Goal: Task Accomplishment & Management: Manage account settings

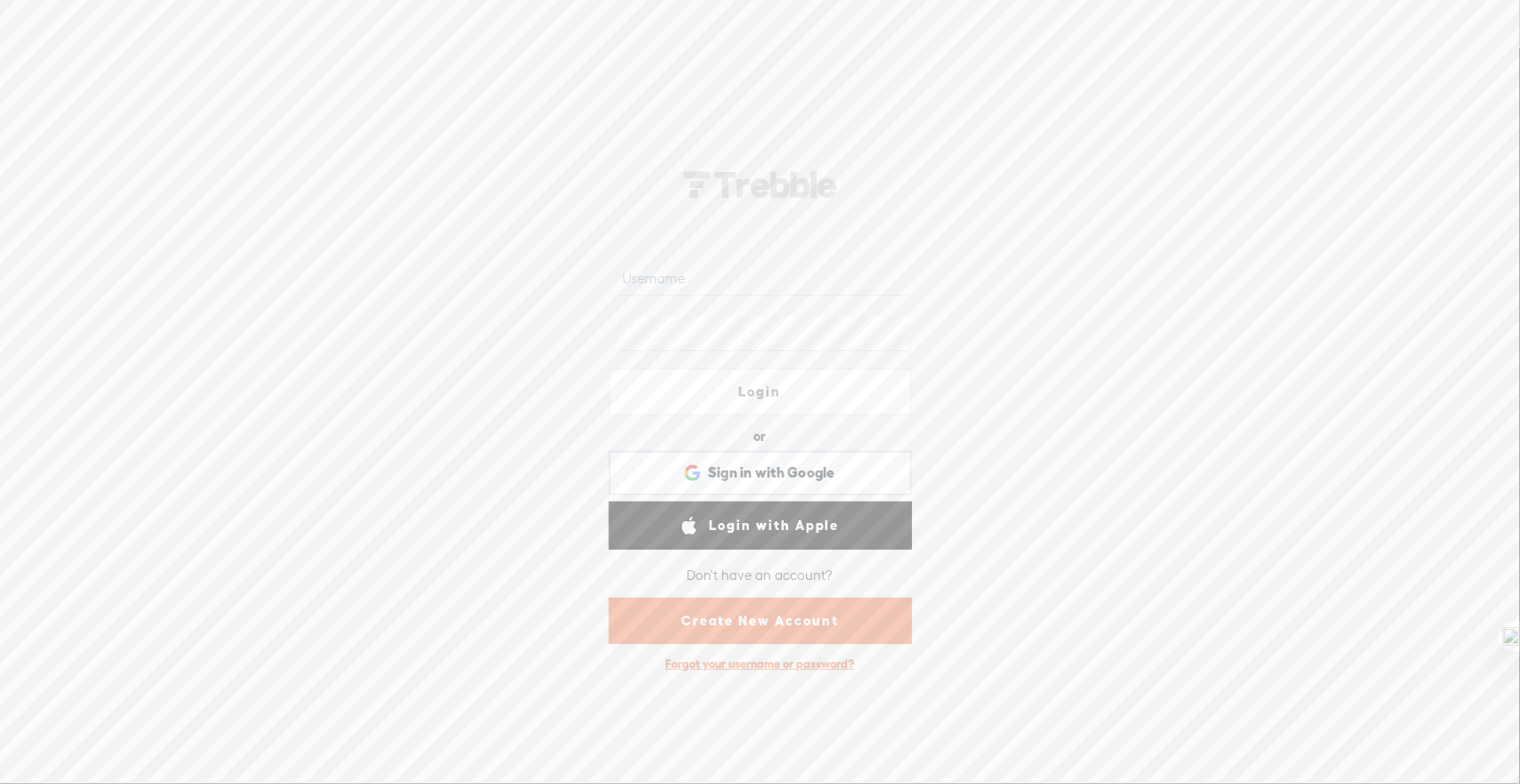
click at [780, 271] on input "text" at bounding box center [763, 279] width 290 height 35
type input "hoangvp"
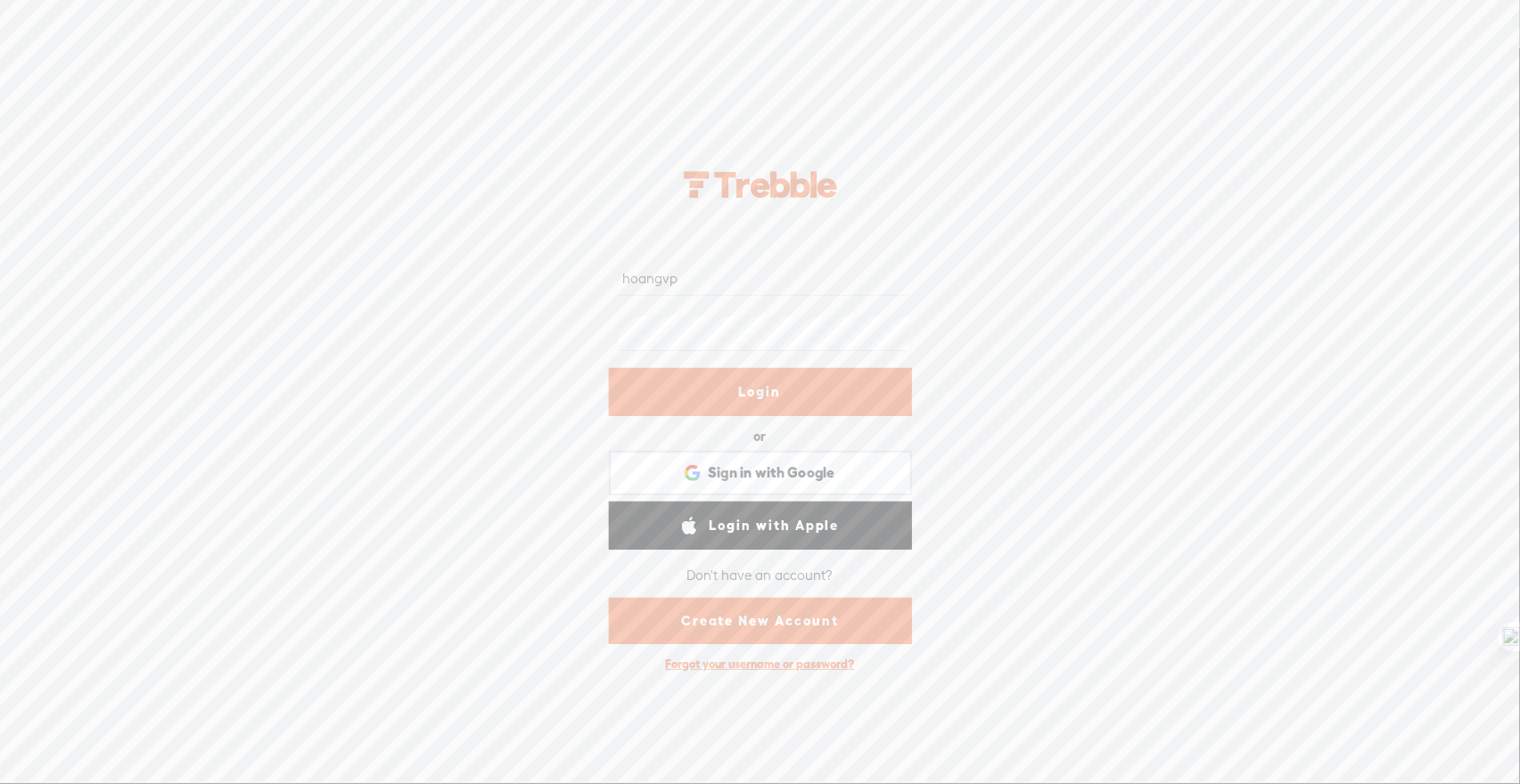
click at [1150, 289] on div "hoangvp Login or Login with Facebook Sign in with Google Sign in with Google. O…" at bounding box center [760, 416] width 1520 height 736
click at [800, 389] on link "Login" at bounding box center [760, 392] width 303 height 48
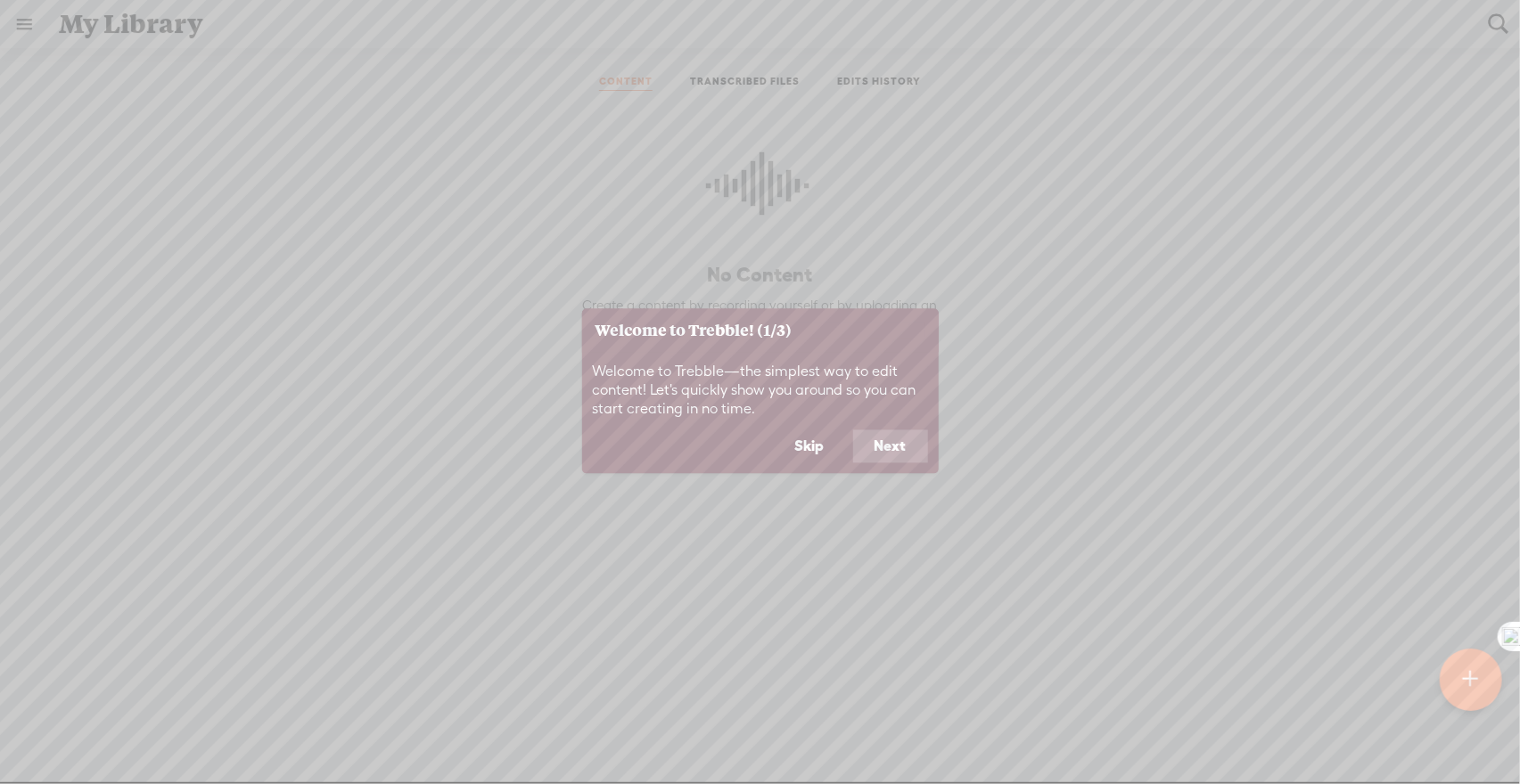
click at [881, 438] on button "Next" at bounding box center [890, 446] width 75 height 34
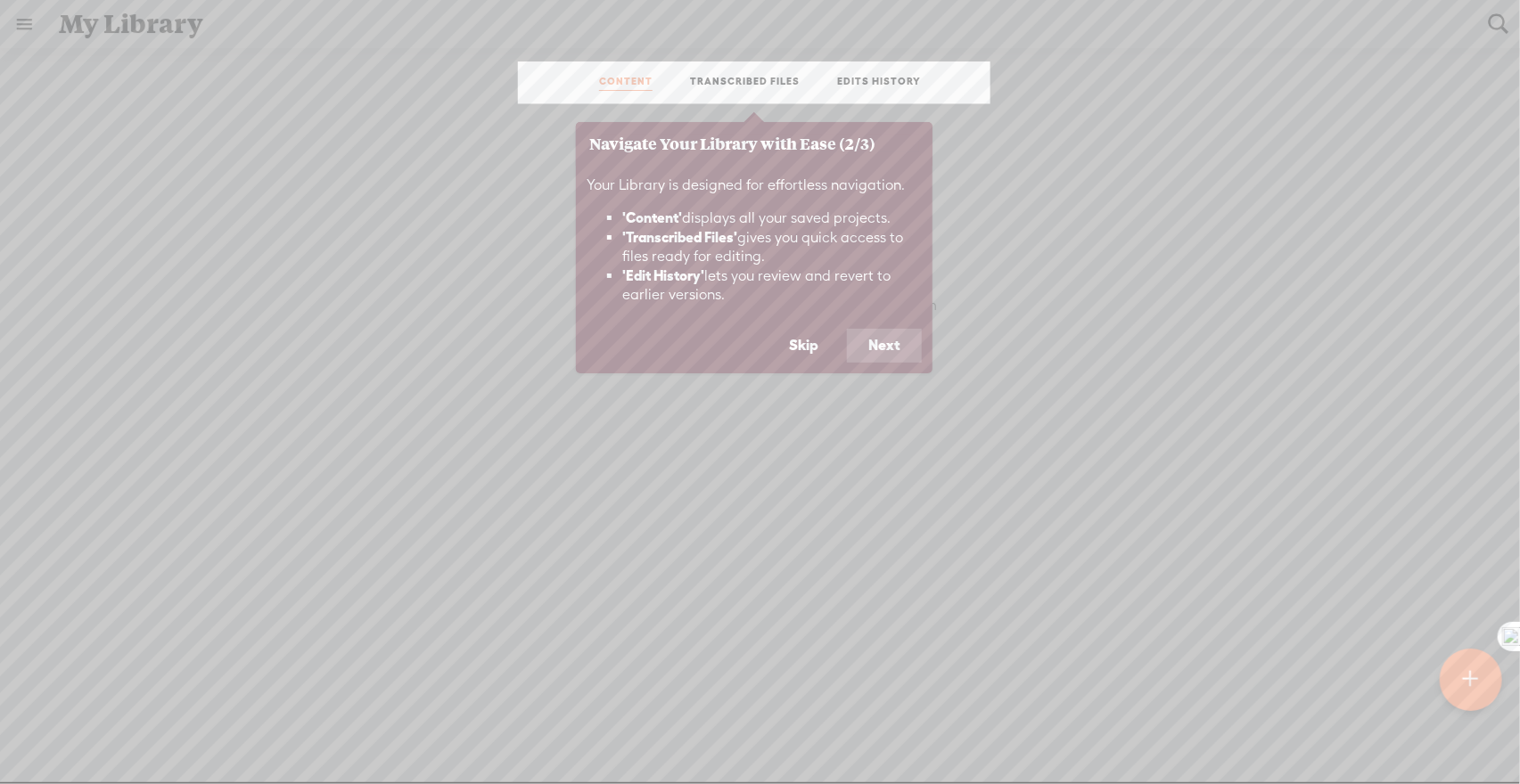
click at [880, 344] on button "Next" at bounding box center [884, 345] width 75 height 34
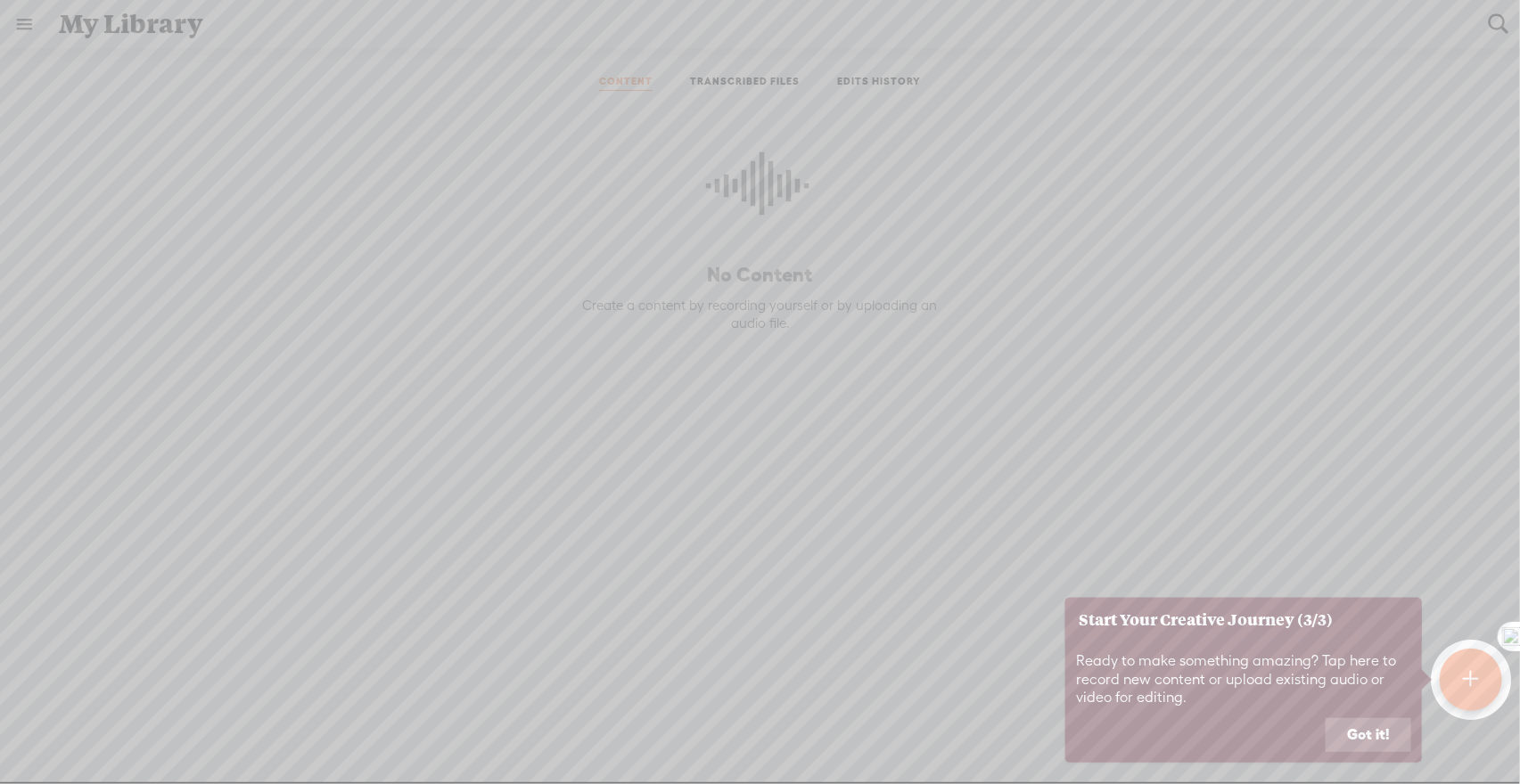
click at [1367, 736] on button "Got it!" at bounding box center [1368, 735] width 85 height 34
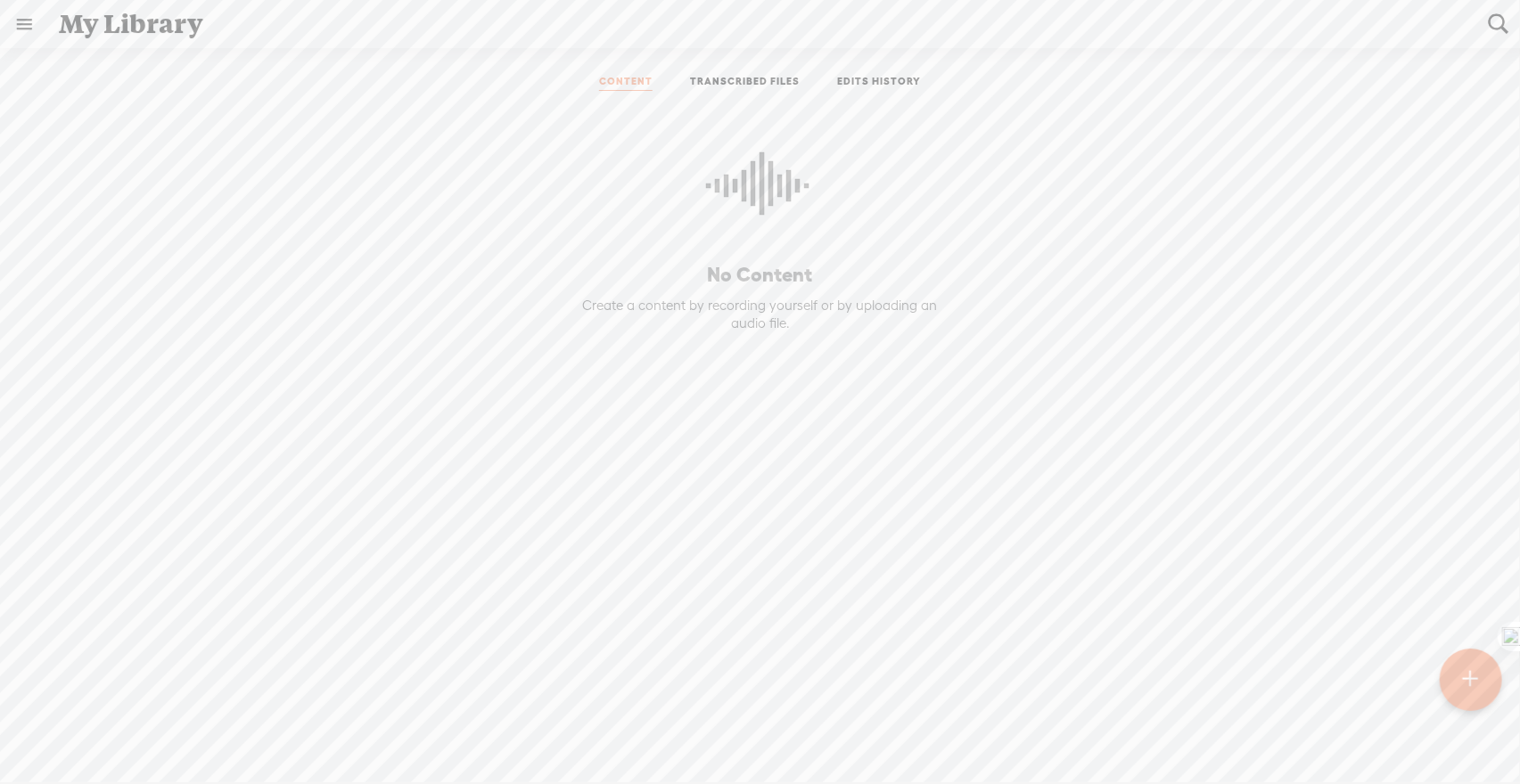
click at [33, 27] on link at bounding box center [24, 24] width 46 height 46
click at [312, 180] on body "You have 240 minutes of transcription remaining. Upgrade to increase your limit…" at bounding box center [760, 391] width 1520 height 782
